Goal: Task Accomplishment & Management: Manage account settings

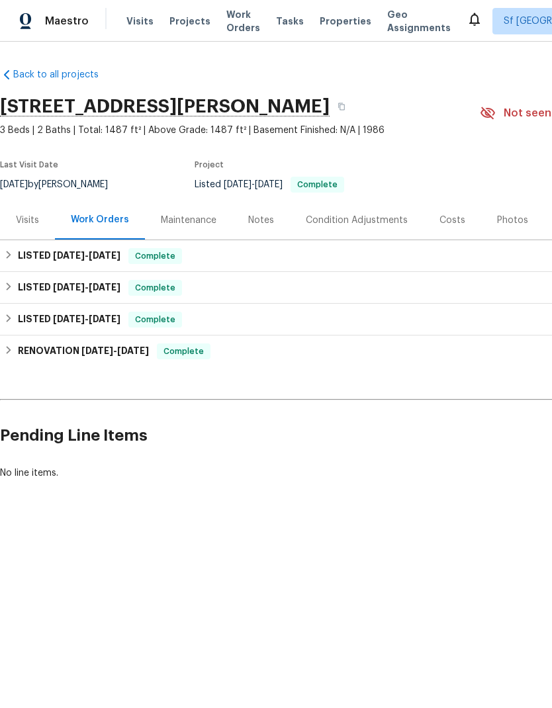
click at [23, 221] on div "Visits" at bounding box center [27, 220] width 23 height 13
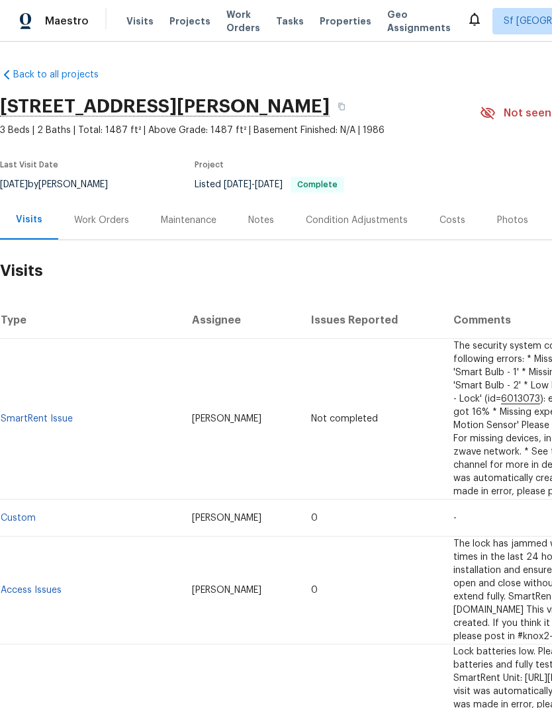
click at [134, 21] on span "Visits" at bounding box center [139, 21] width 27 height 13
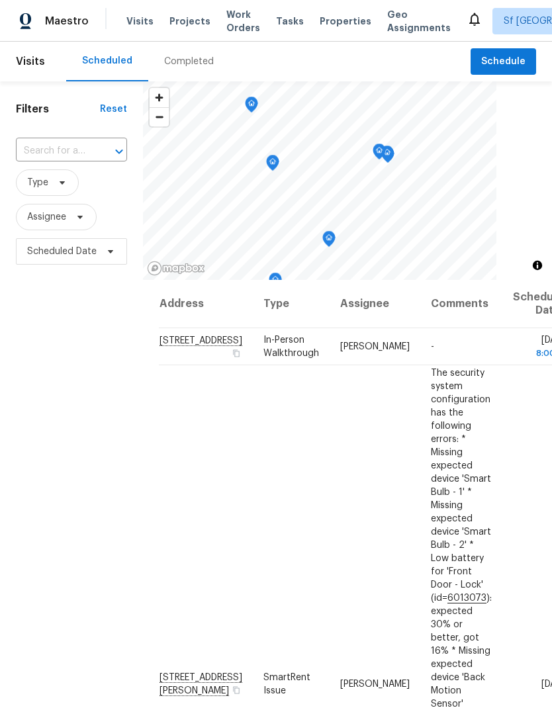
click at [0, 0] on icon at bounding box center [0, 0] width 0 height 0
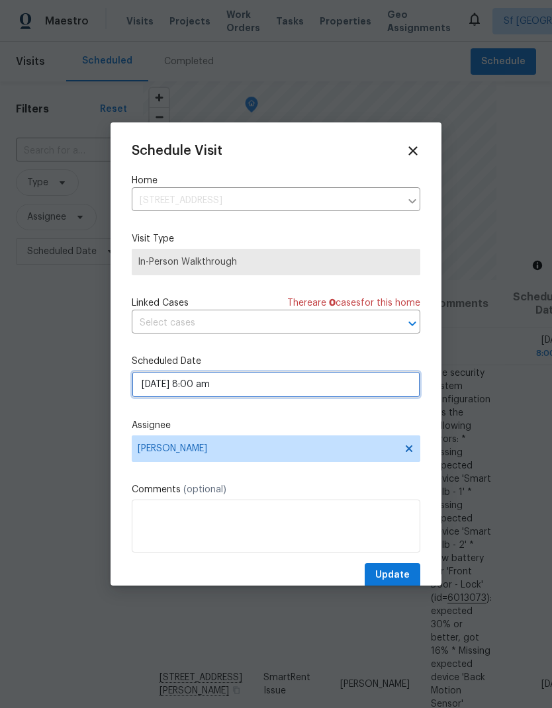
click at [336, 391] on input "09/16/2025 8:00 am" at bounding box center [276, 384] width 289 height 26
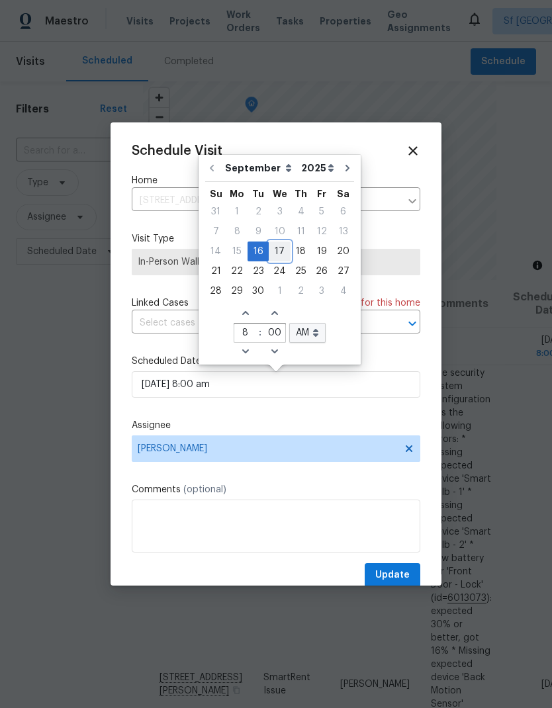
click at [283, 251] on div "17" at bounding box center [280, 251] width 22 height 19
type input "09/17/2025 8:00 am"
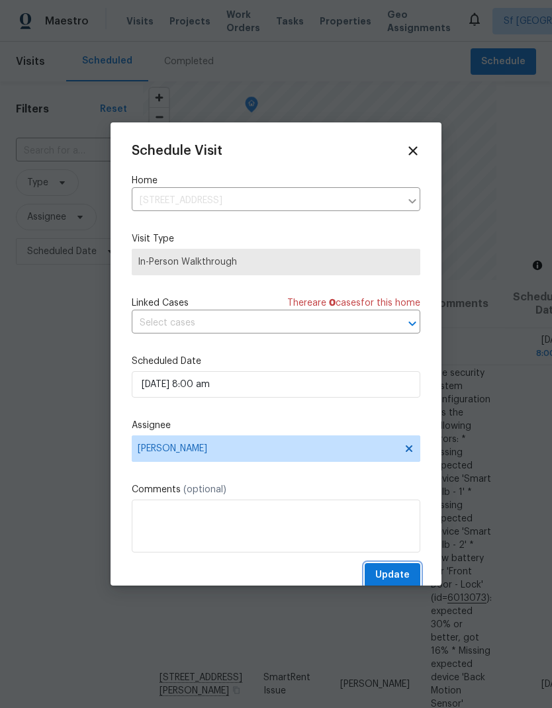
click at [399, 568] on button "Update" at bounding box center [393, 575] width 56 height 24
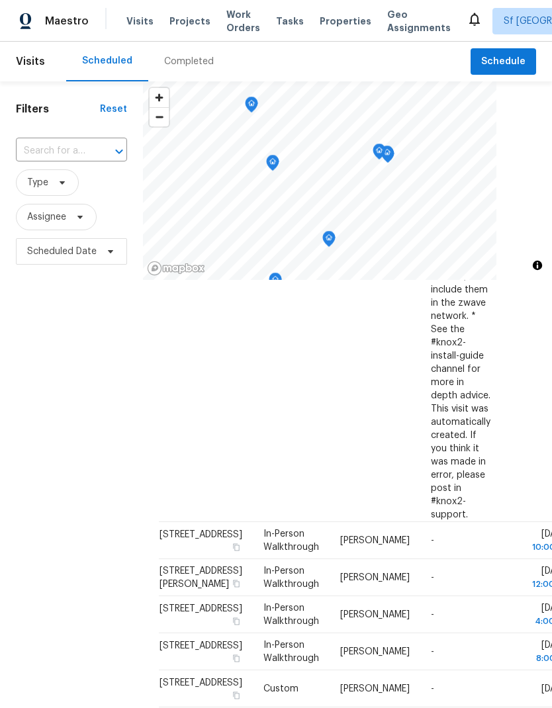
scroll to position [537, 0]
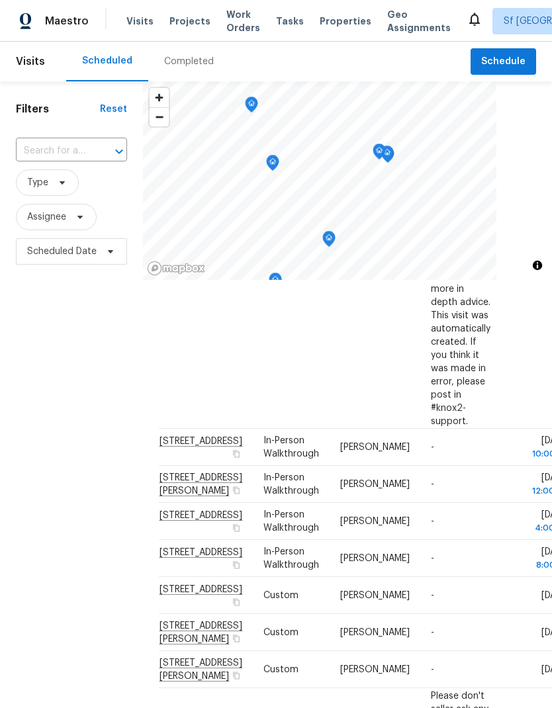
click at [0, 0] on icon at bounding box center [0, 0] width 0 height 0
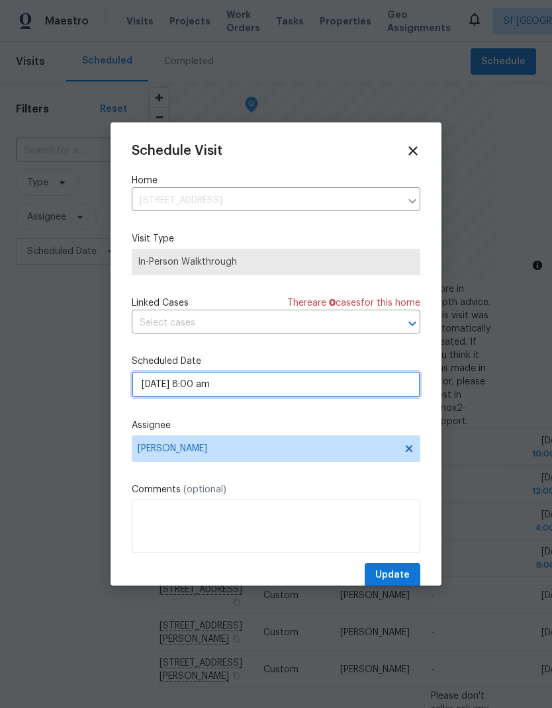
click at [322, 387] on input "09/17/2025 8:00 am" at bounding box center [276, 384] width 289 height 26
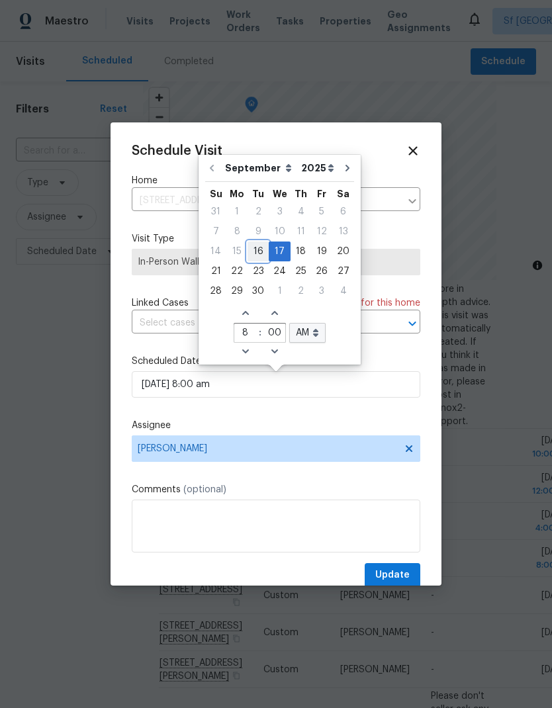
click at [259, 248] on div "16" at bounding box center [258, 251] width 21 height 19
type input "09/16/2025 8:00 am"
type input "2"
type input "48"
select select "pm"
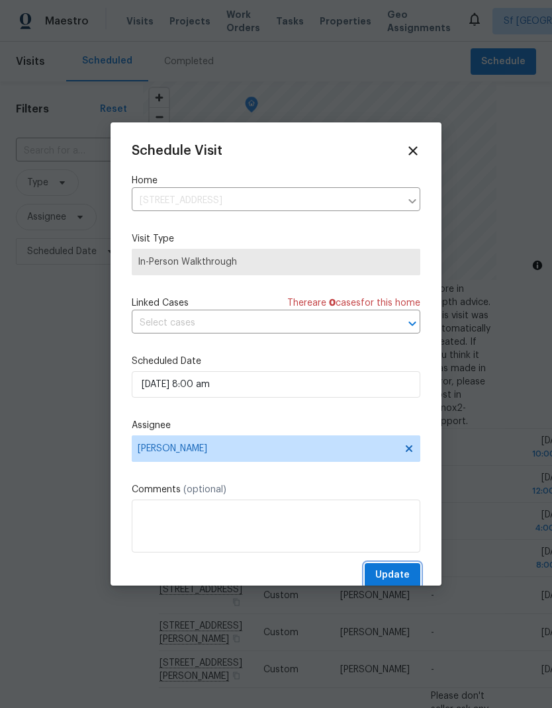
click at [401, 574] on span "Update" at bounding box center [392, 575] width 34 height 17
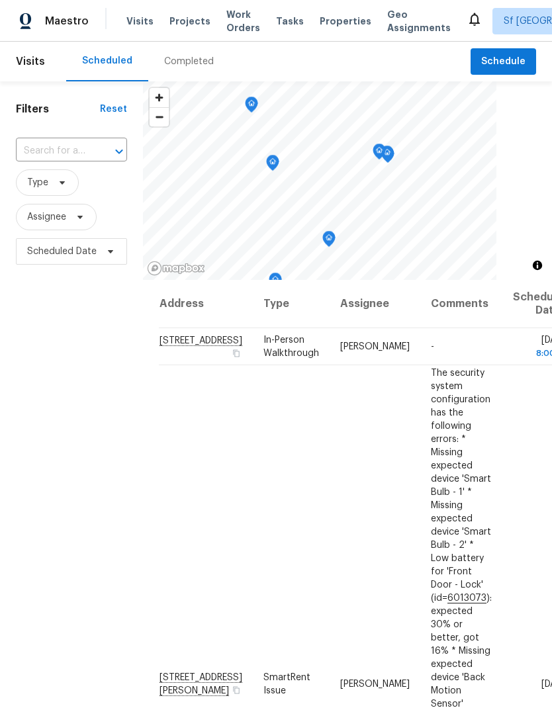
scroll to position [0, 0]
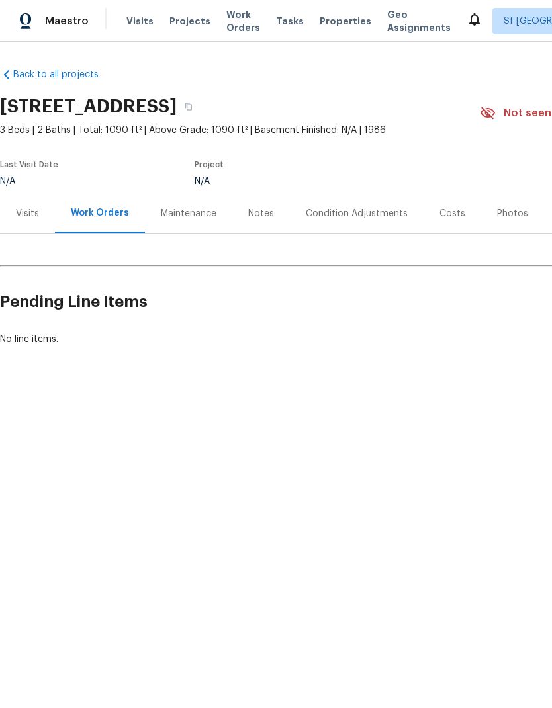
click at [142, 18] on span "Visits" at bounding box center [139, 21] width 27 height 13
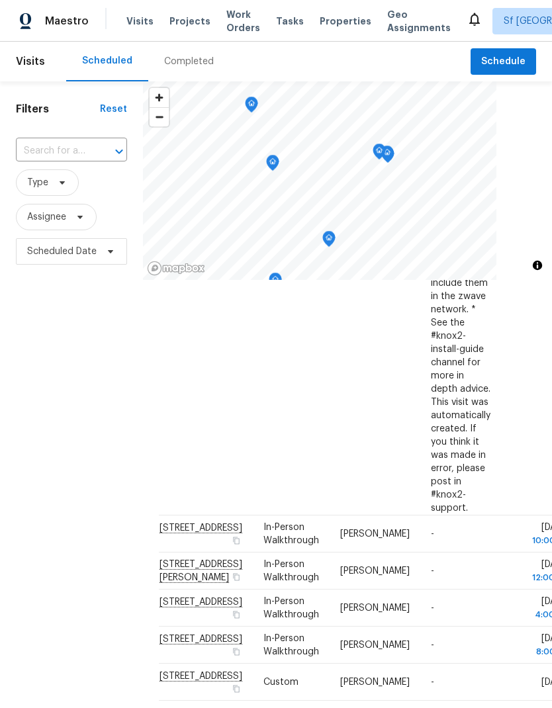
scroll to position [452, 0]
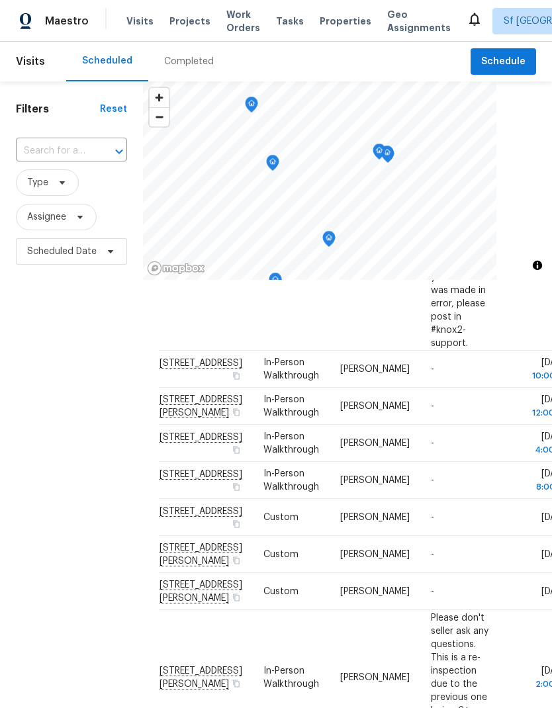
scroll to position [610, 0]
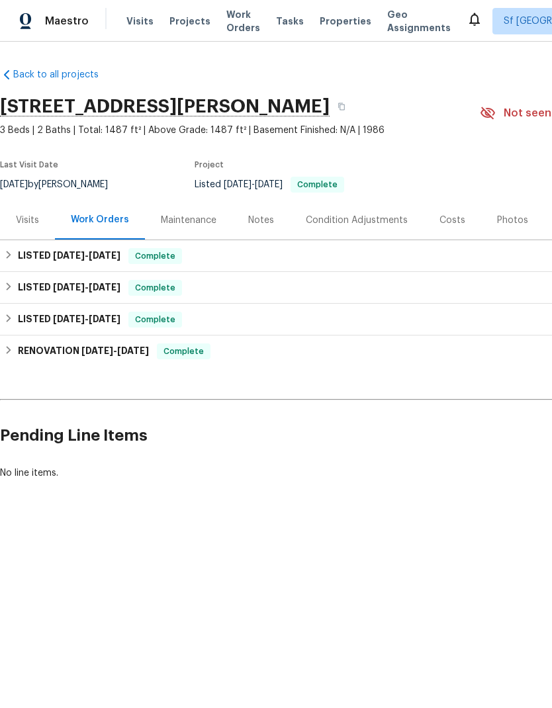
click at [133, 18] on span "Visits" at bounding box center [139, 21] width 27 height 13
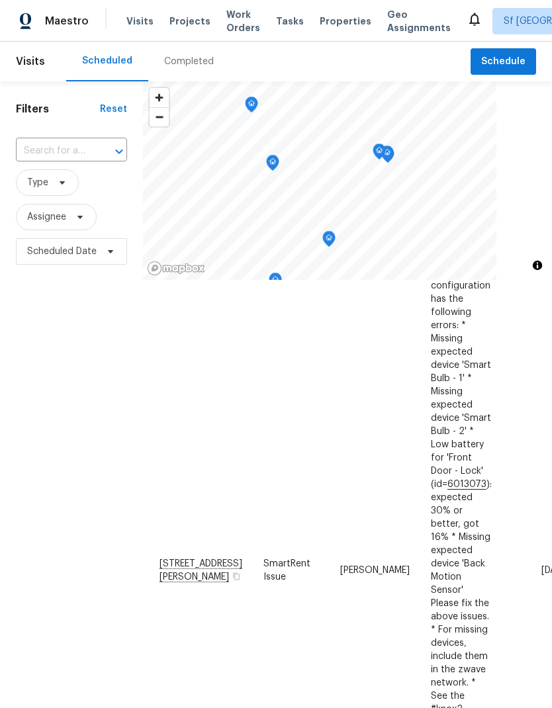
scroll to position [77, 0]
click at [0, 0] on icon at bounding box center [0, 0] width 0 height 0
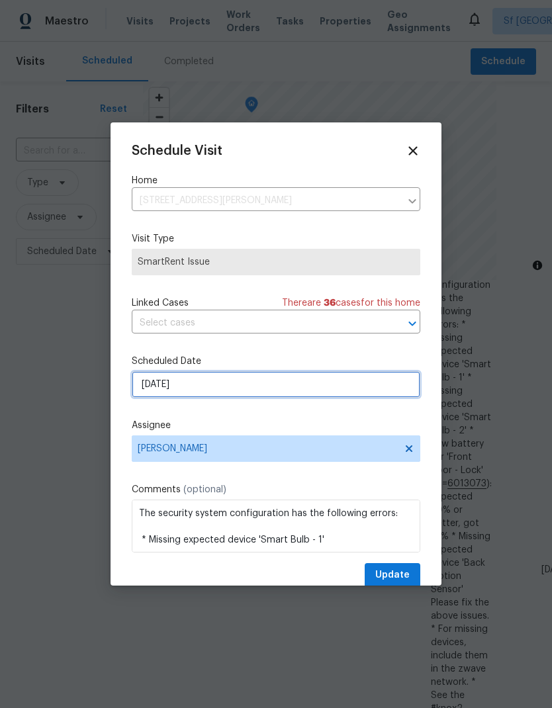
click at [318, 390] on input "[DATE]" at bounding box center [276, 384] width 289 height 26
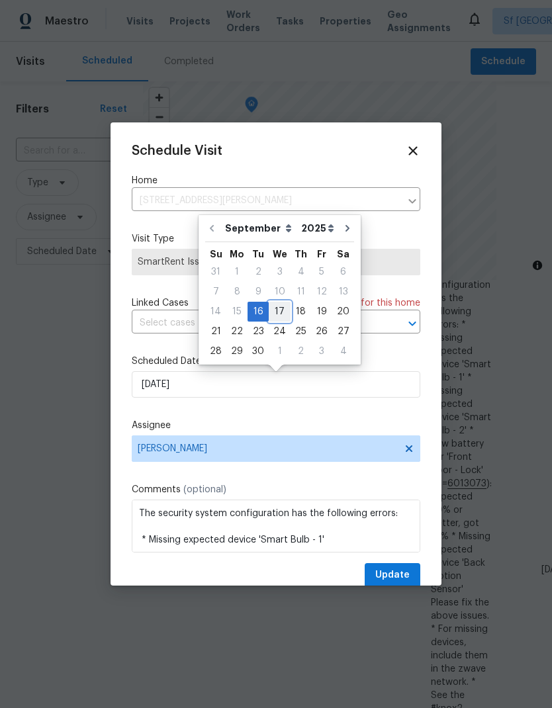
click at [283, 312] on div "17" at bounding box center [280, 312] width 22 height 19
type input "[DATE]"
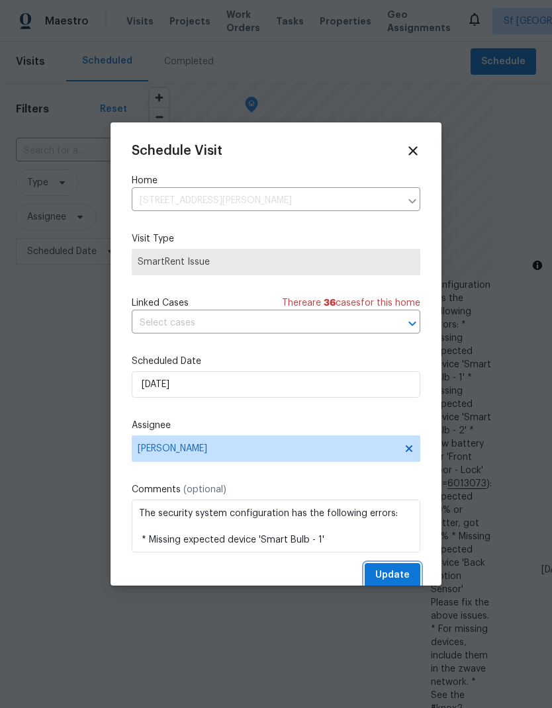
click at [400, 570] on button "Update" at bounding box center [393, 575] width 56 height 24
